Goal: Task Accomplishment & Management: Use online tool/utility

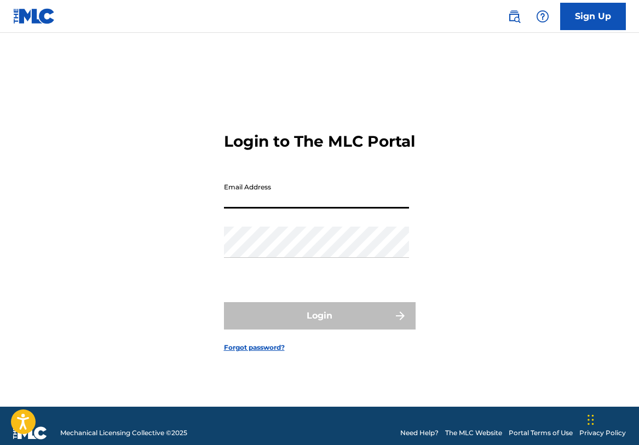
type input "[EMAIL_ADDRESS][DOMAIN_NAME]"
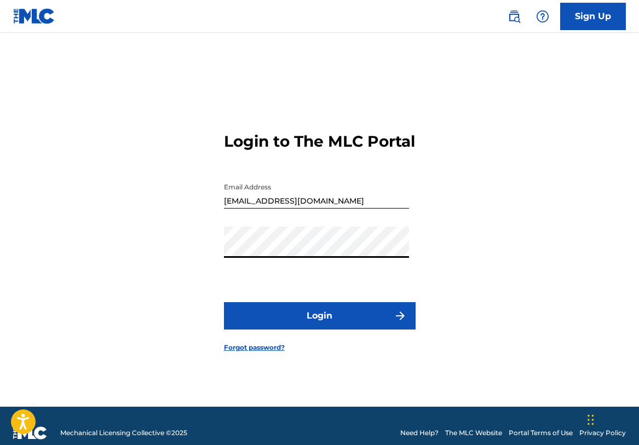
click at [270, 330] on button "Login" at bounding box center [320, 315] width 192 height 27
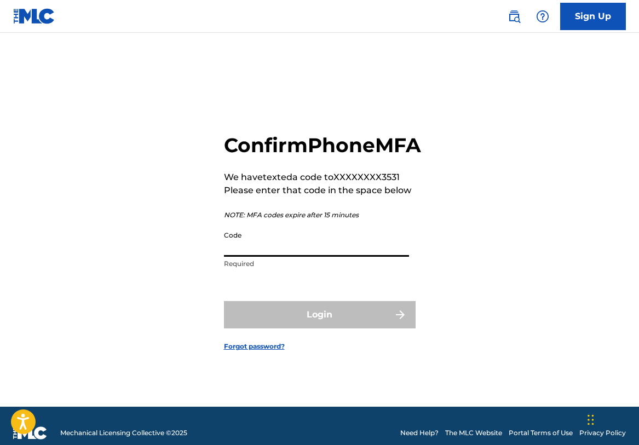
click at [268, 254] on input "Code" at bounding box center [316, 241] width 185 height 31
paste input "422589"
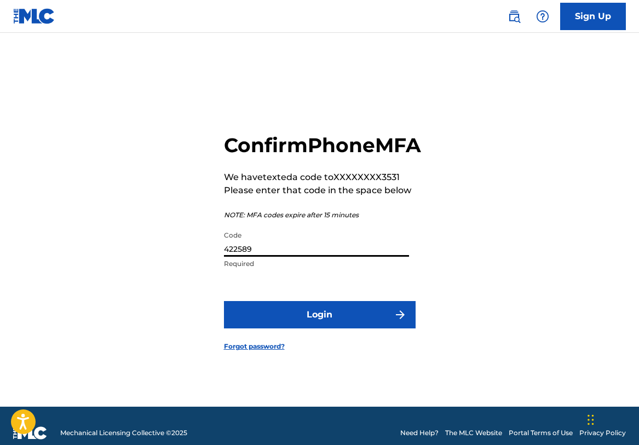
type input "422589"
click at [266, 329] on button "Login" at bounding box center [320, 314] width 192 height 27
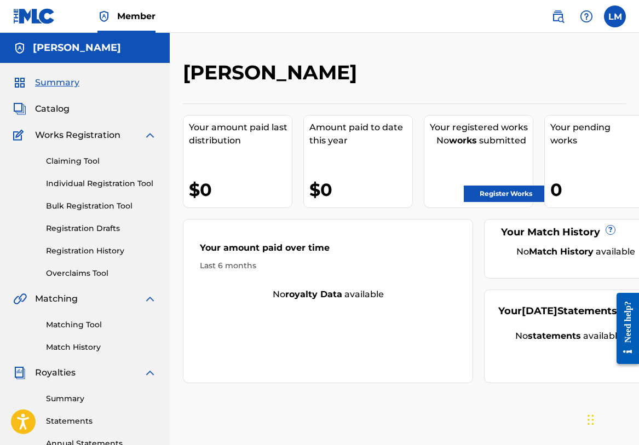
click at [90, 324] on link "Matching Tool" at bounding box center [101, 325] width 111 height 12
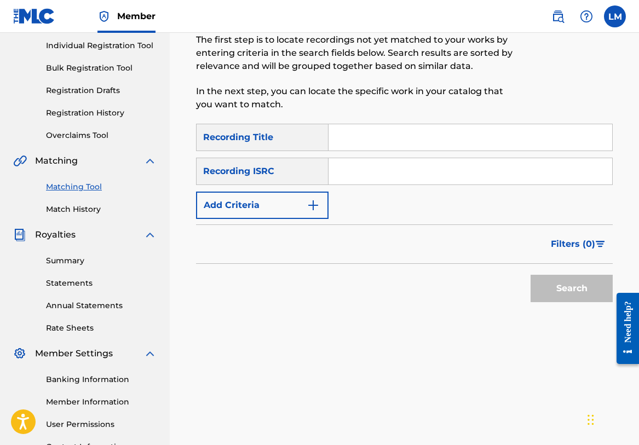
scroll to position [152, 0]
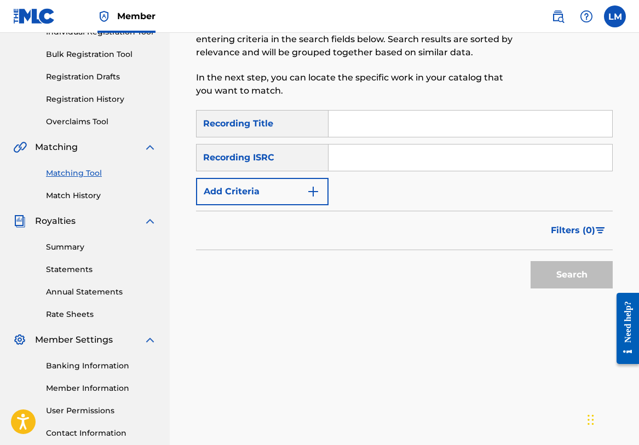
click at [84, 246] on link "Summary" at bounding box center [101, 248] width 111 height 12
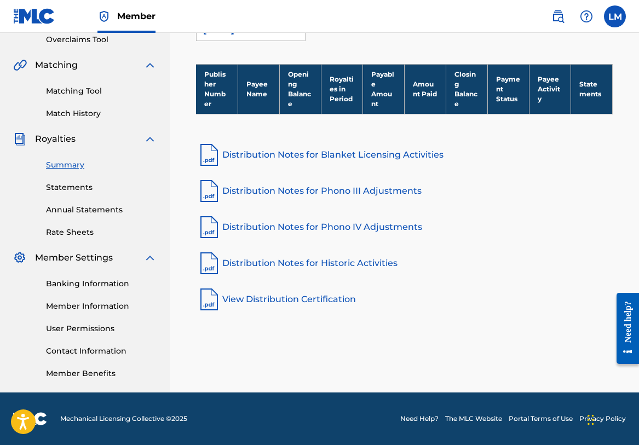
scroll to position [234, 0]
click at [78, 188] on link "Statements" at bounding box center [101, 188] width 111 height 12
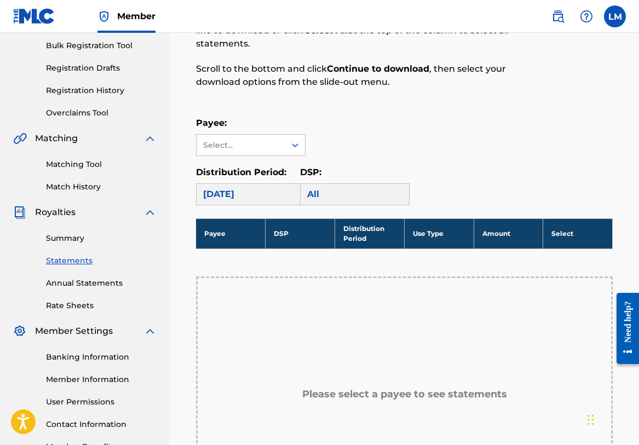
scroll to position [175, 0]
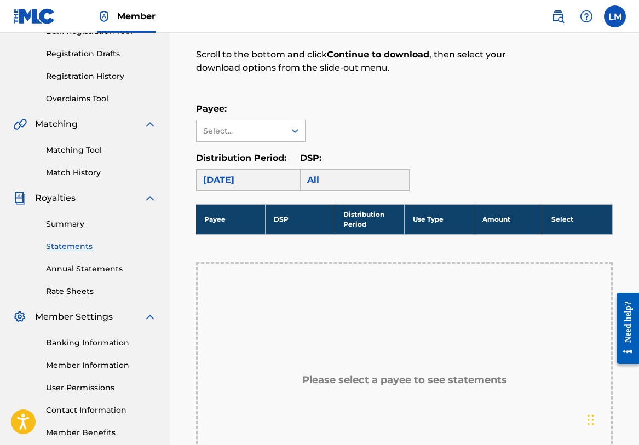
click at [245, 178] on div "[DATE]" at bounding box center [251, 180] width 110 height 22
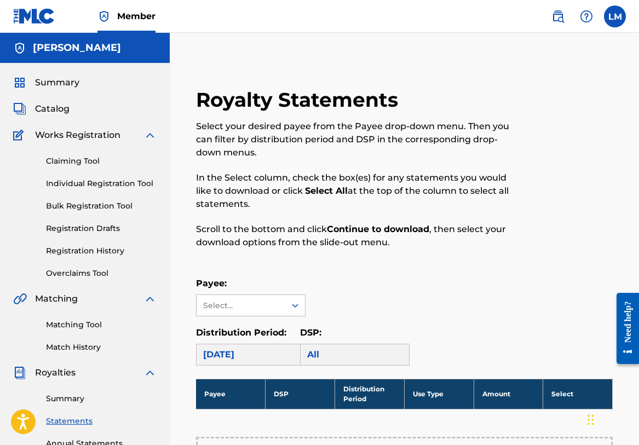
scroll to position [0, 0]
click at [251, 312] on div "Select..." at bounding box center [241, 305] width 89 height 21
click at [95, 160] on link "Claiming Tool" at bounding box center [101, 162] width 111 height 12
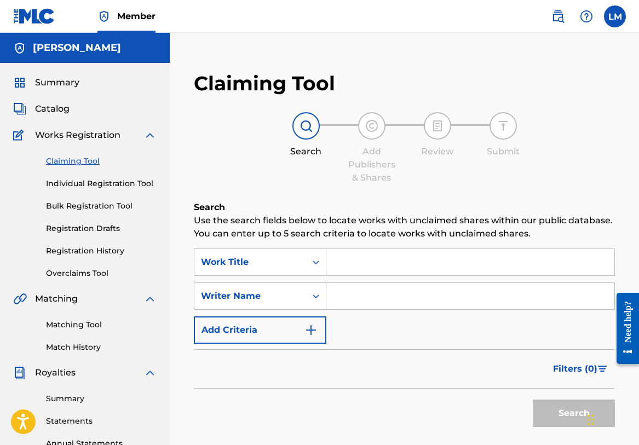
click at [361, 302] on input "Search Form" at bounding box center [471, 296] width 288 height 26
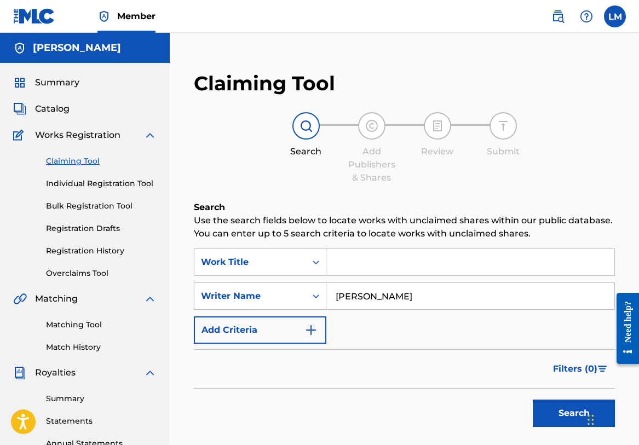
type input "[PERSON_NAME]"
click at [574, 414] on button "Search" at bounding box center [574, 413] width 82 height 27
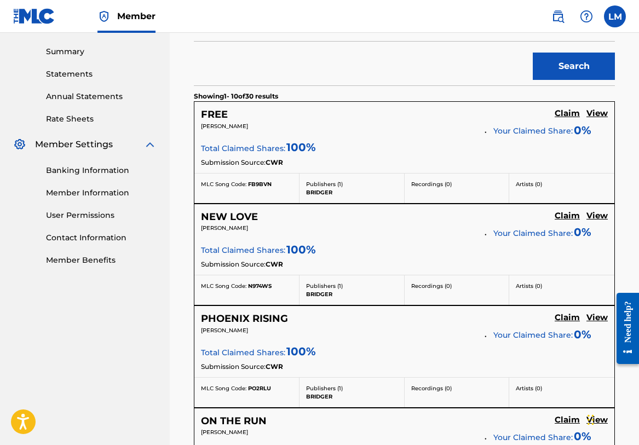
scroll to position [350, 0]
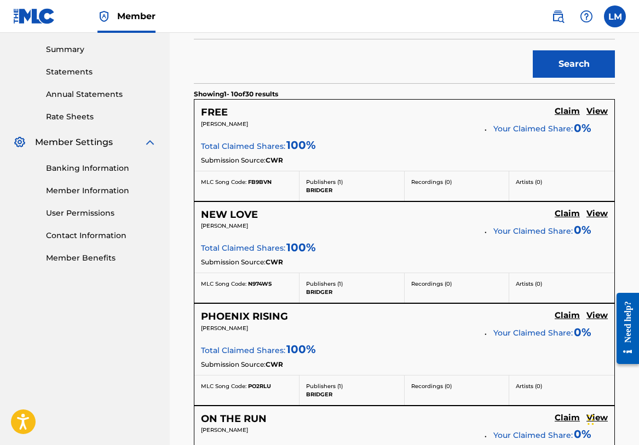
click at [565, 112] on h5 "Claim" at bounding box center [567, 111] width 25 height 10
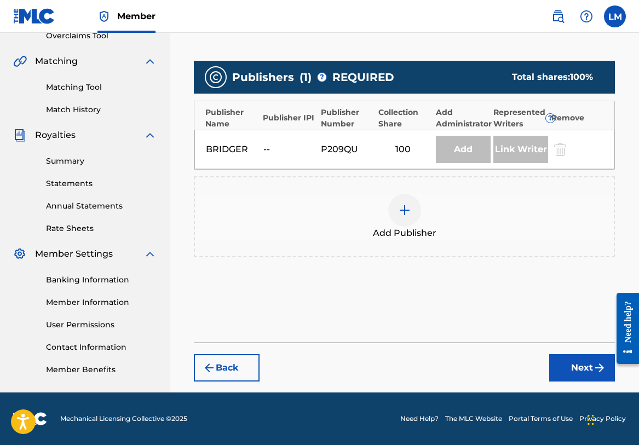
click at [457, 151] on div "Add" at bounding box center [463, 149] width 55 height 27
click at [414, 212] on div at bounding box center [404, 210] width 33 height 33
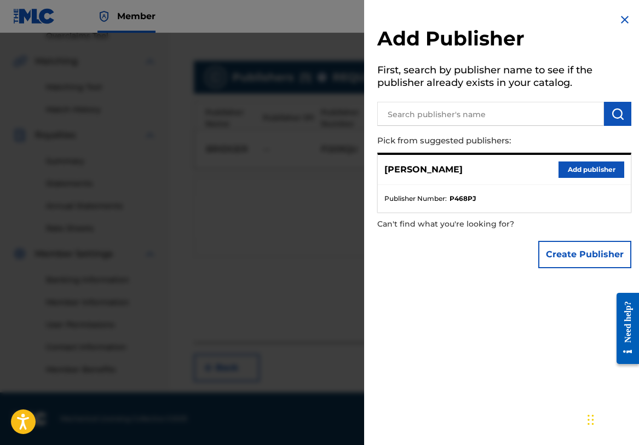
click at [599, 170] on button "Add publisher" at bounding box center [592, 170] width 66 height 16
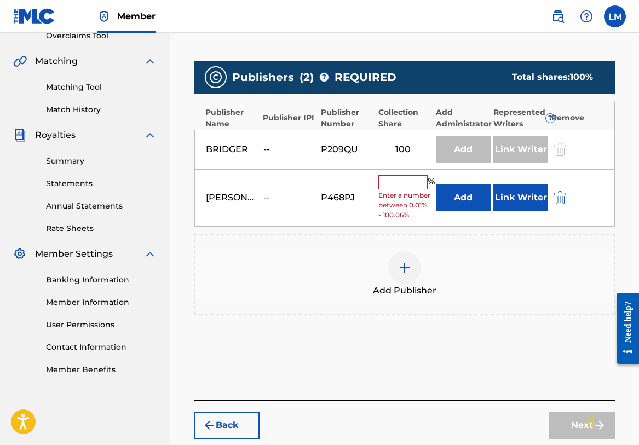
click at [416, 180] on input "text" at bounding box center [403, 182] width 49 height 14
click at [555, 199] on img "submit" at bounding box center [560, 197] width 12 height 13
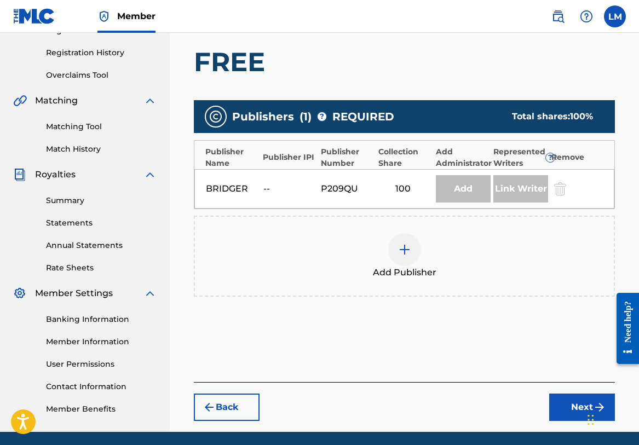
scroll to position [198, 0]
click at [227, 397] on button "Back" at bounding box center [227, 407] width 66 height 27
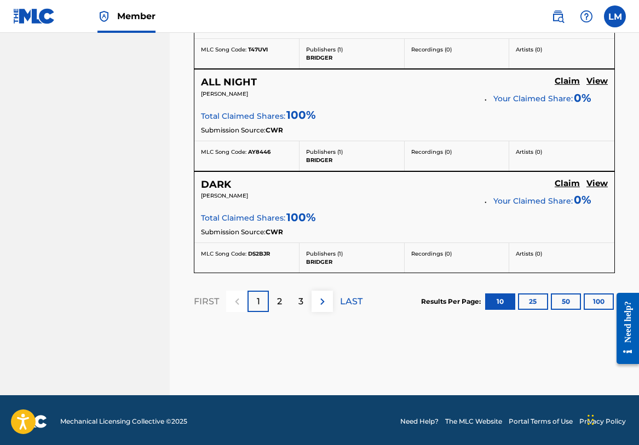
click at [314, 295] on button at bounding box center [322, 301] width 21 height 21
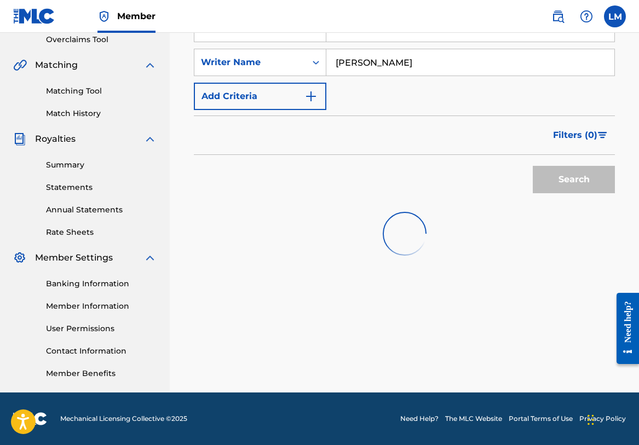
scroll to position [234, 0]
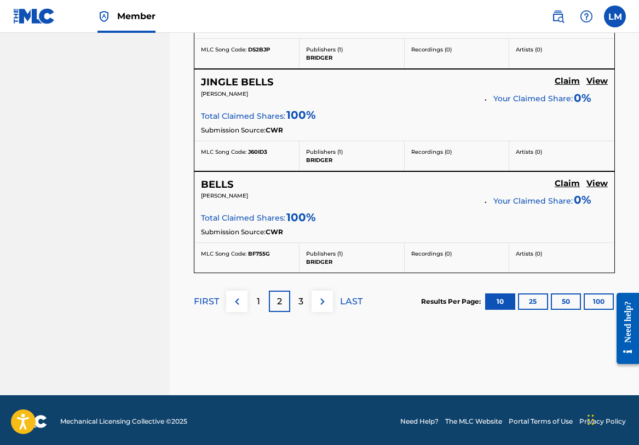
click at [327, 299] on img at bounding box center [322, 301] width 13 height 13
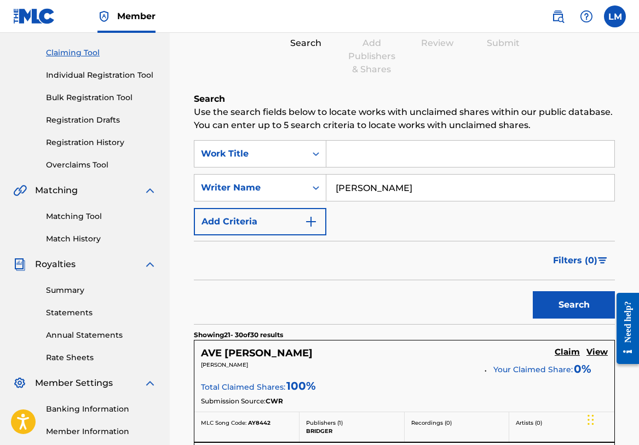
scroll to position [103, 0]
